Goal: Transaction & Acquisition: Purchase product/service

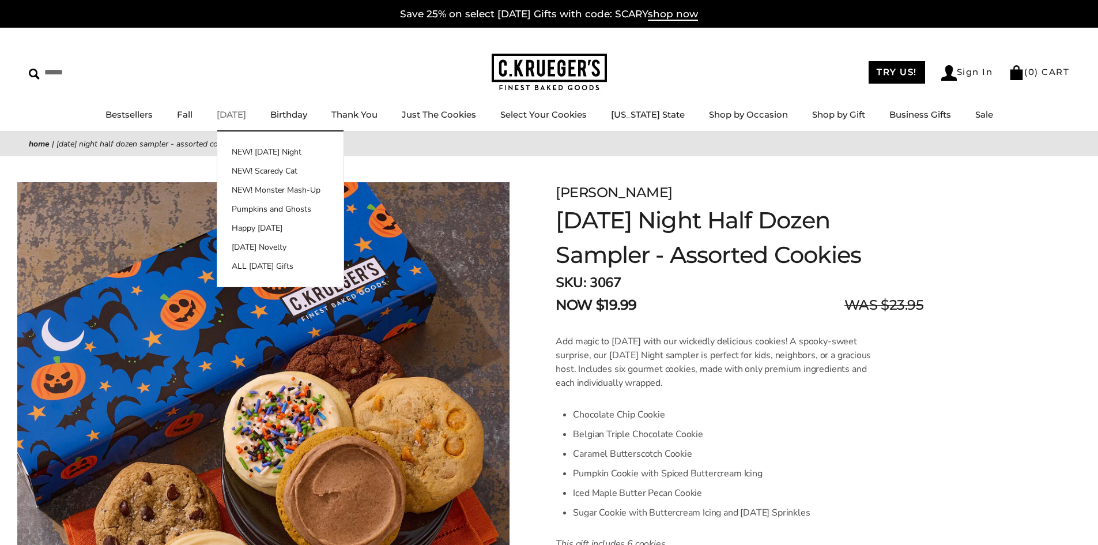
click at [246, 111] on link "[DATE]" at bounding box center [231, 114] width 29 height 11
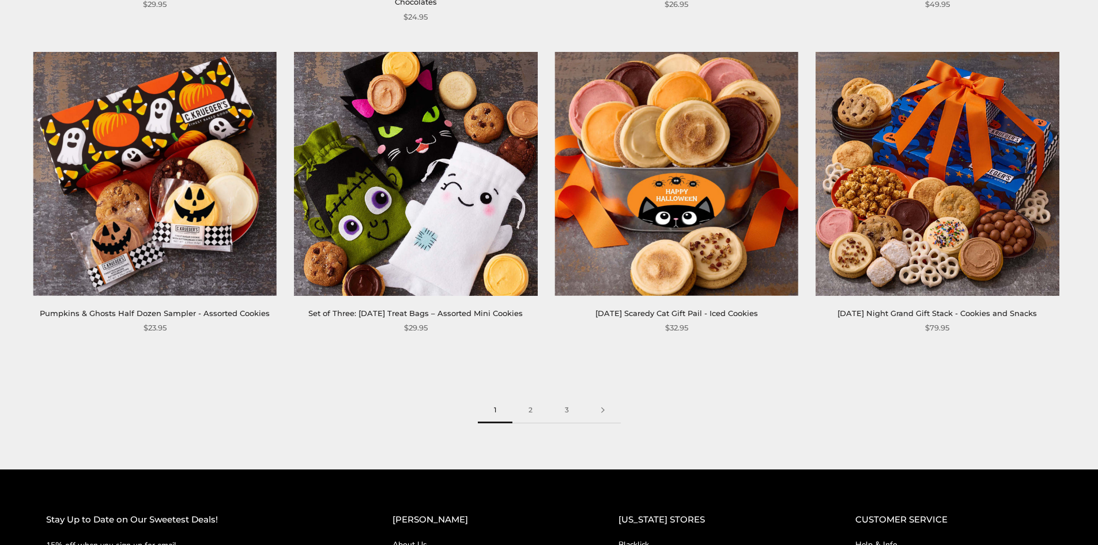
scroll to position [1807, 0]
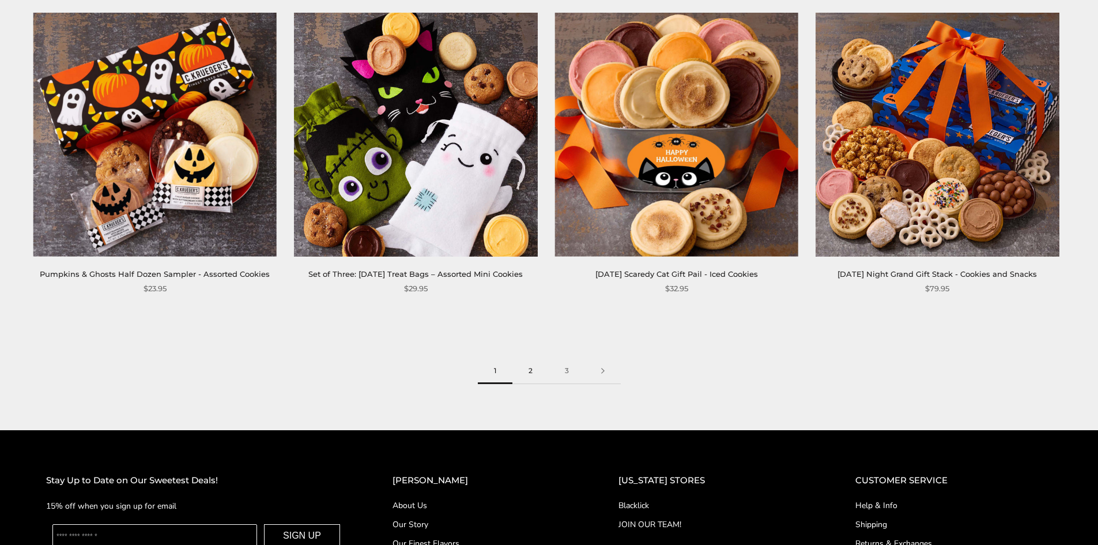
click at [525, 383] on link "2" at bounding box center [531, 371] width 36 height 26
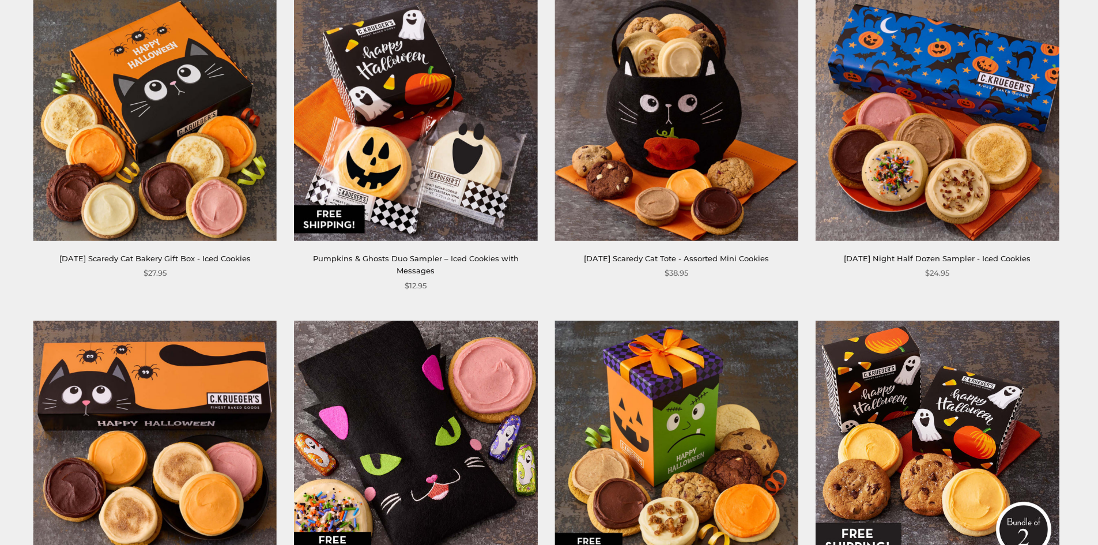
scroll to position [1788, 0]
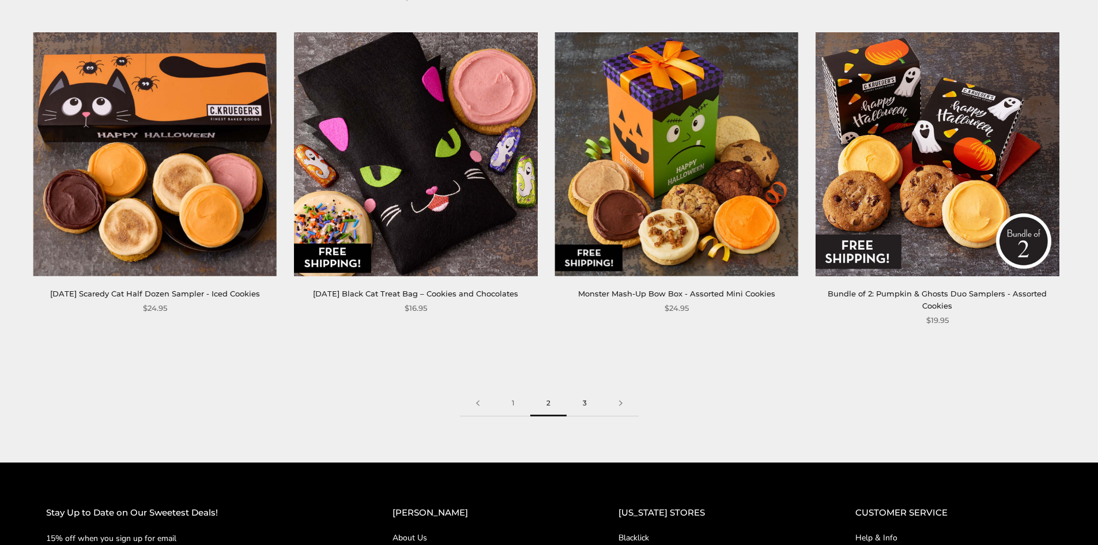
click at [580, 390] on link "3" at bounding box center [585, 403] width 36 height 26
